Goal: Information Seeking & Learning: Check status

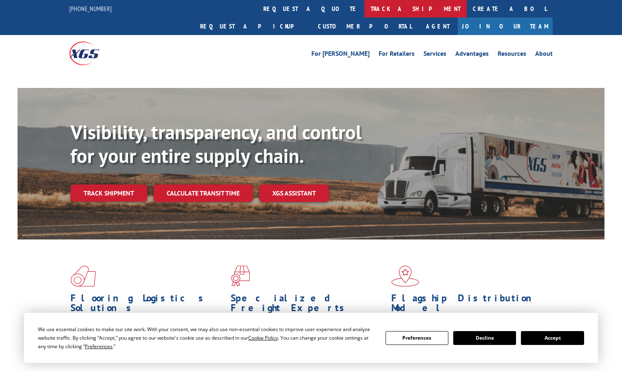
click at [364, 7] on link "track a shipment" at bounding box center [415, 9] width 102 height 18
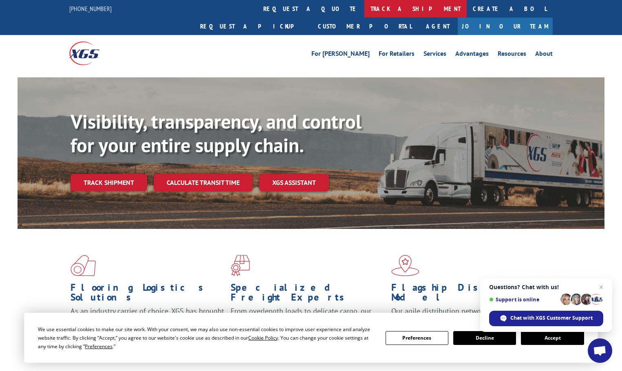
click at [364, 5] on link "track a shipment" at bounding box center [415, 9] width 102 height 18
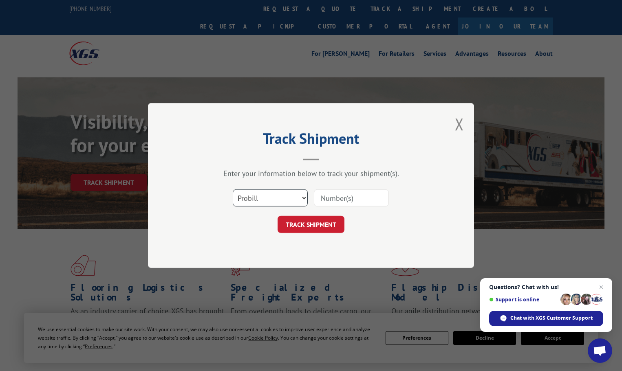
click at [306, 198] on select "Select category... Probill BOL PO" at bounding box center [270, 198] width 75 height 17
select select "po"
click at [233, 190] on select "Select category... Probill BOL PO" at bounding box center [270, 198] width 75 height 17
paste input "72543479"
type input "72543479"
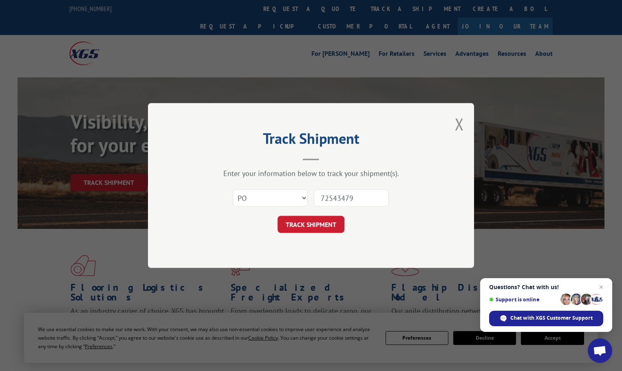
click at [327, 225] on button "TRACK SHIPMENT" at bounding box center [311, 224] width 67 height 17
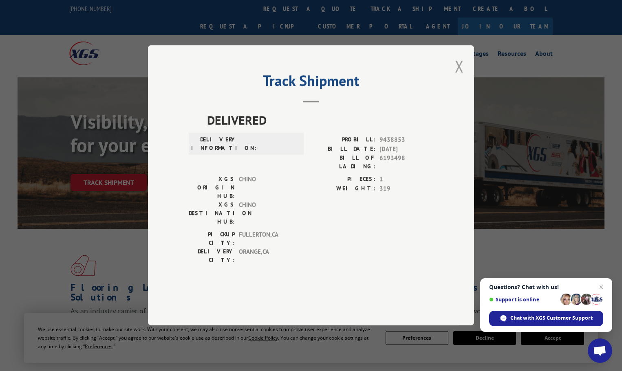
click at [460, 77] on button "Close modal" at bounding box center [459, 66] width 9 height 22
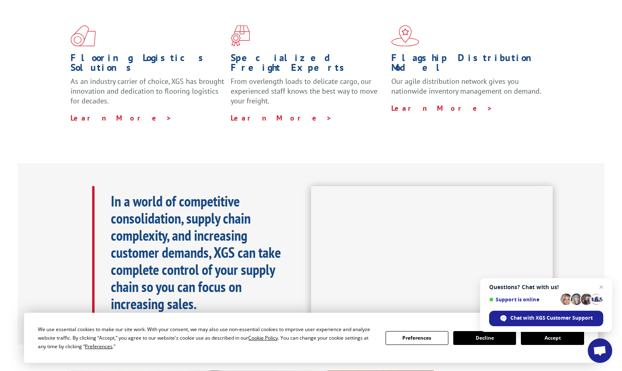
scroll to position [245, 0]
